Goal: Task Accomplishment & Management: Manage account settings

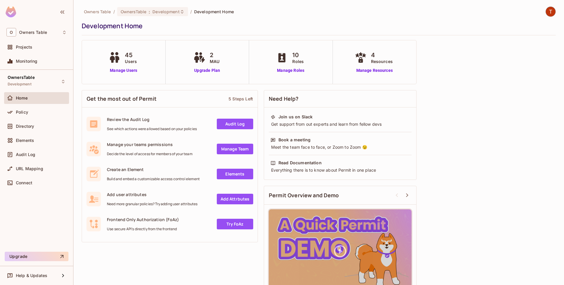
click at [34, 123] on div "Directory" at bounding box center [36, 126] width 60 height 7
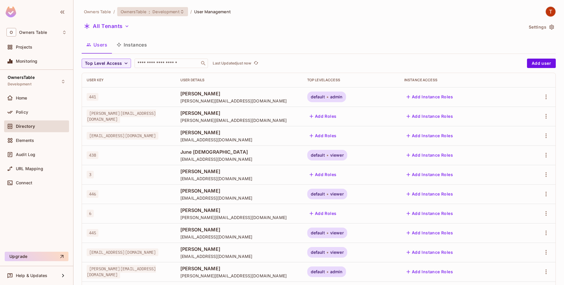
click at [177, 14] on span "Development" at bounding box center [166, 12] width 27 height 6
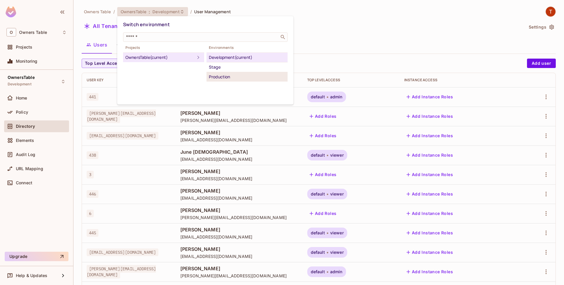
click at [232, 77] on div "Production" at bounding box center [247, 76] width 76 height 7
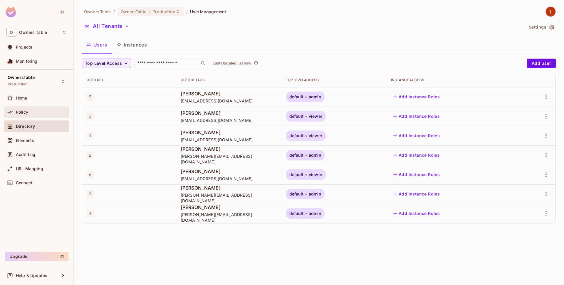
click at [36, 114] on div "Policy" at bounding box center [41, 112] width 51 height 5
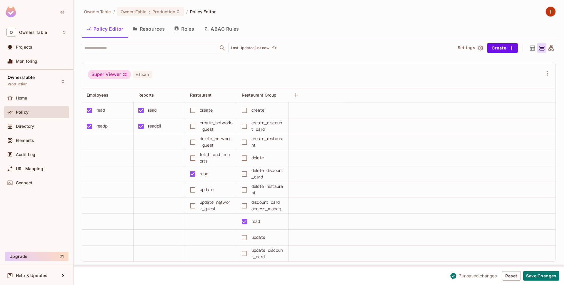
scroll to position [67, 0]
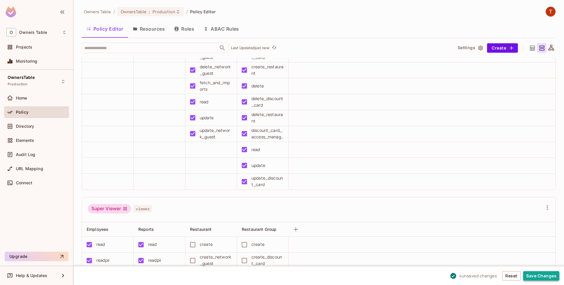
click at [541, 277] on button "Save Changes" at bounding box center [542, 275] width 36 height 9
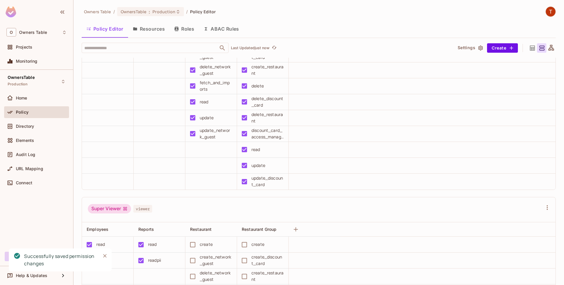
scroll to position [0, 0]
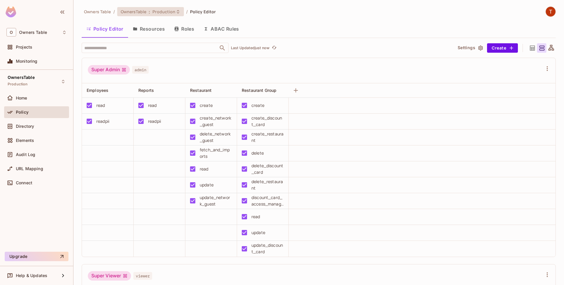
click at [173, 10] on span "Production" at bounding box center [164, 12] width 23 height 6
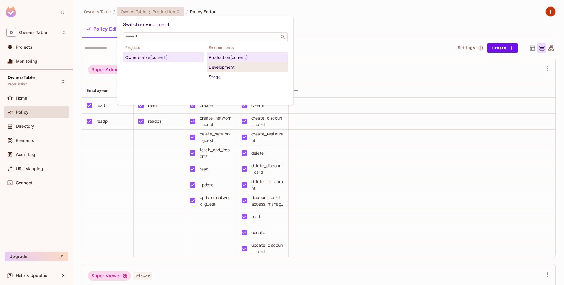
click at [236, 69] on div "Development" at bounding box center [247, 67] width 76 height 7
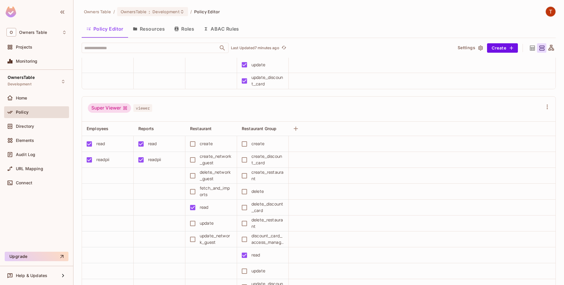
scroll to position [335, 0]
